Goal: Navigation & Orientation: Find specific page/section

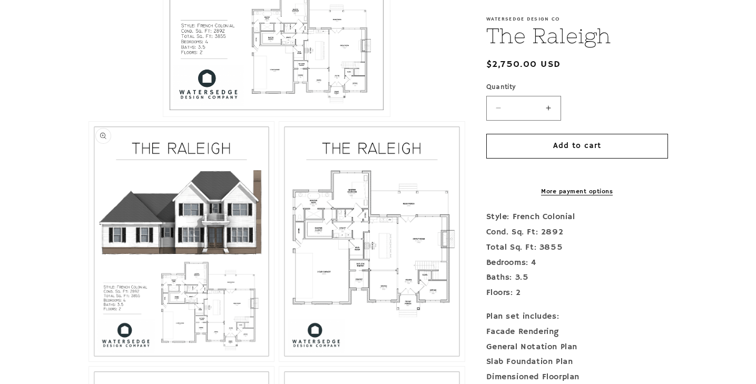
scroll to position [427, 0]
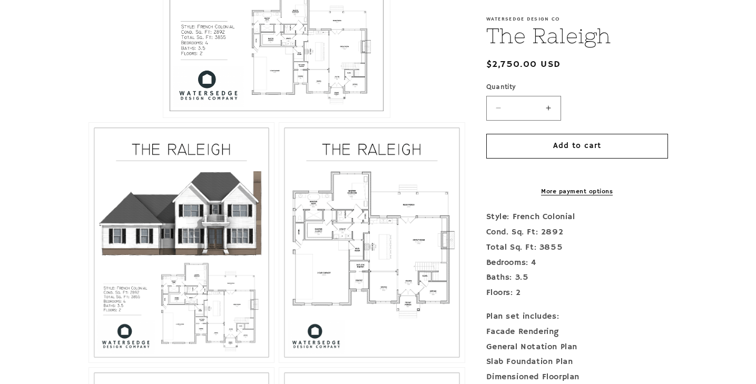
click at [163, 117] on button "Open media 1 in modal" at bounding box center [163, 117] width 0 height 0
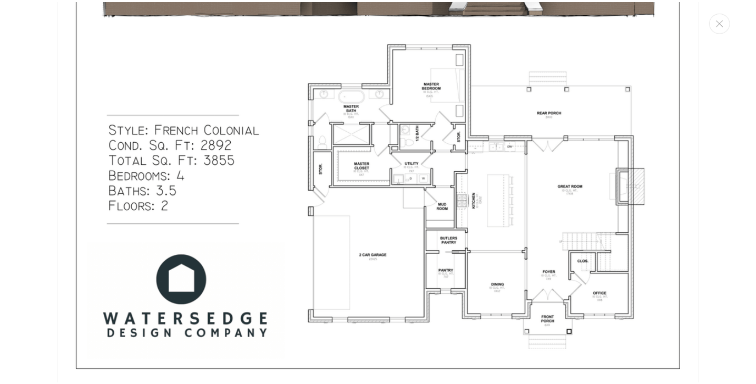
scroll to position [1306, 0]
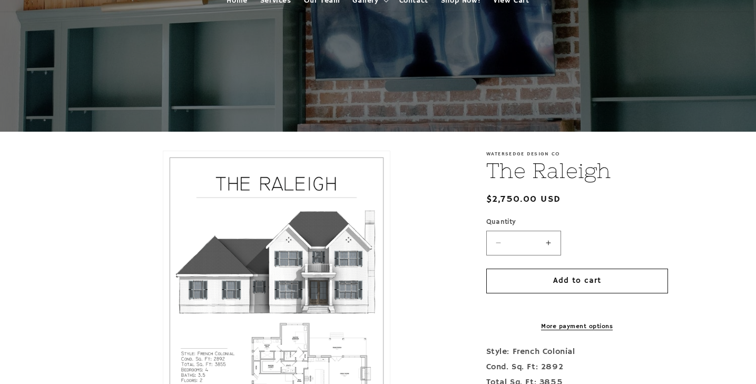
scroll to position [0, 0]
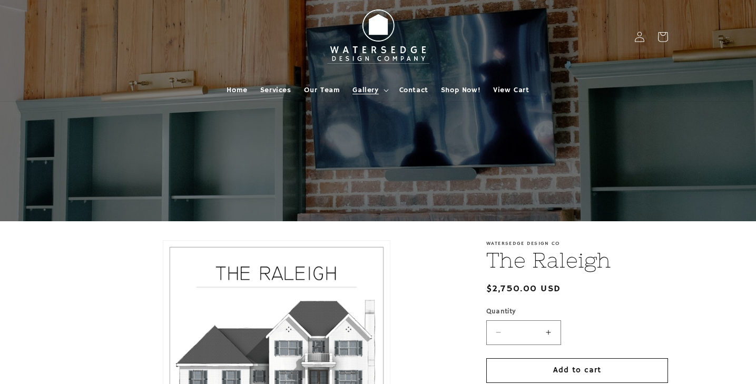
click at [369, 88] on span "Gallery" at bounding box center [365, 89] width 26 height 9
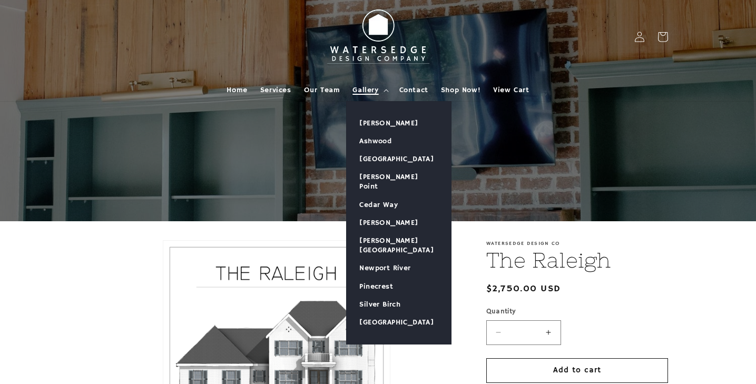
click at [361, 88] on span "Gallery" at bounding box center [365, 89] width 26 height 9
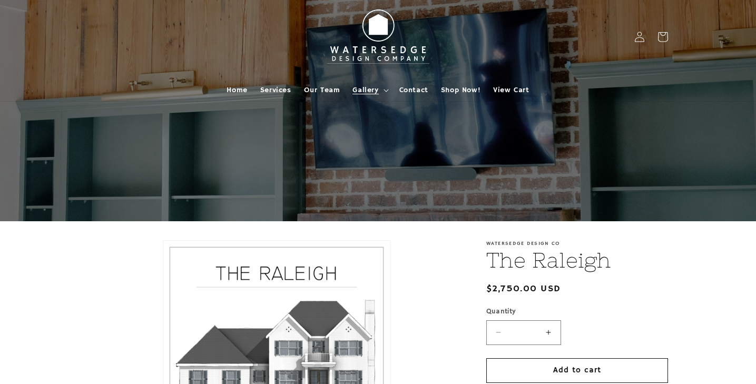
click at [362, 94] on span "Gallery" at bounding box center [365, 89] width 26 height 9
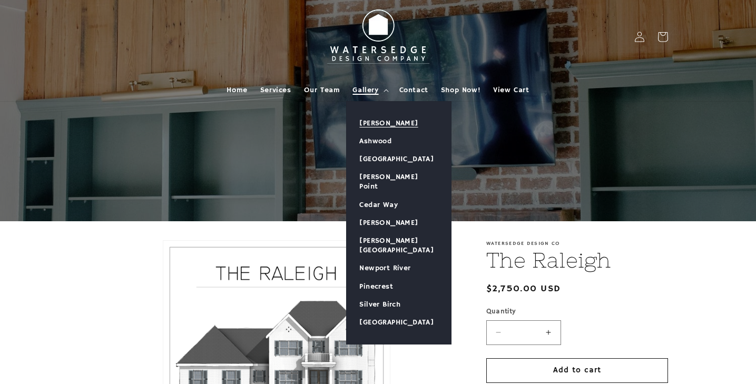
click at [377, 124] on link "[PERSON_NAME]" at bounding box center [398, 123] width 104 height 18
